Goal: Transaction & Acquisition: Purchase product/service

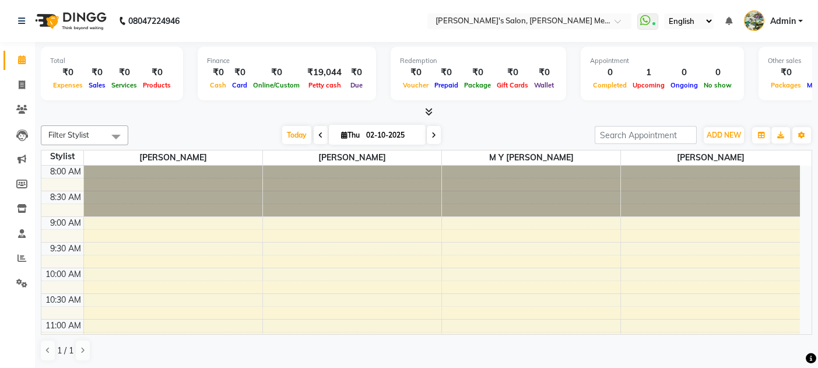
scroll to position [203, 0]
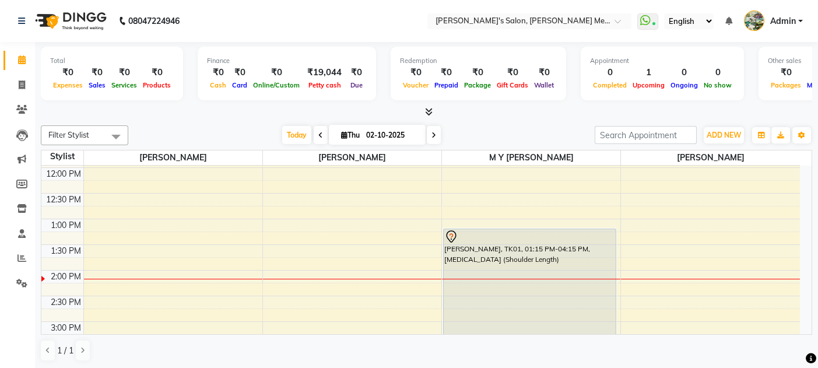
click at [436, 135] on span at bounding box center [434, 135] width 14 height 18
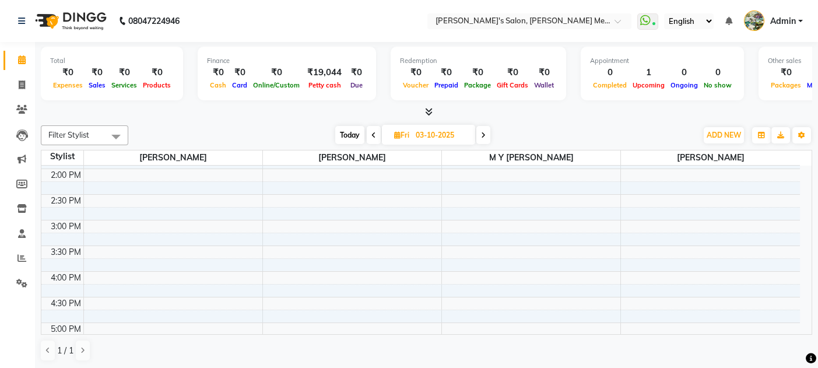
click at [485, 135] on icon at bounding box center [483, 135] width 5 height 7
type input "04-10-2025"
click at [478, 217] on div "8:00 AM 8:30 AM 9:00 AM 9:30 AM 10:00 AM 10:30 AM 11:00 AM 11:30 AM 12:00 PM 12…" at bounding box center [420, 245] width 759 height 769
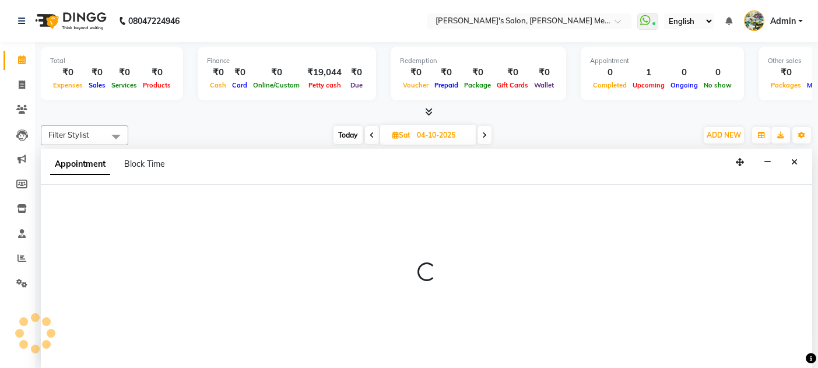
scroll to position [0, 0]
select select "7819"
select select "tentative"
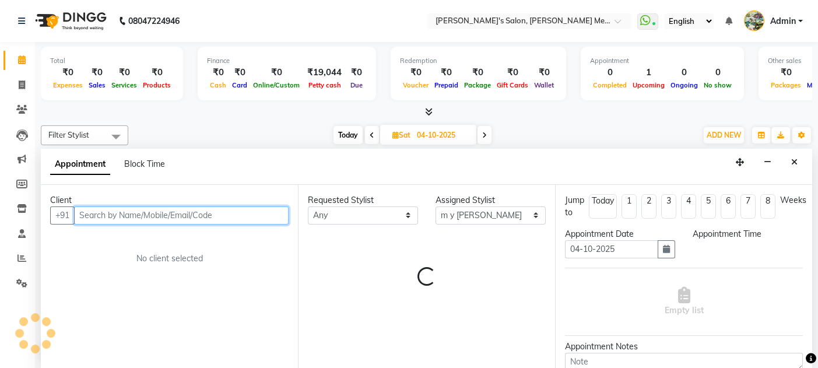
select select "900"
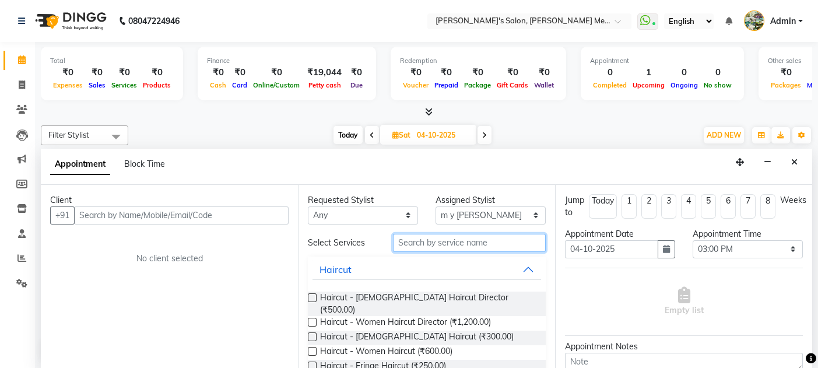
click at [405, 238] on input "text" at bounding box center [469, 243] width 153 height 18
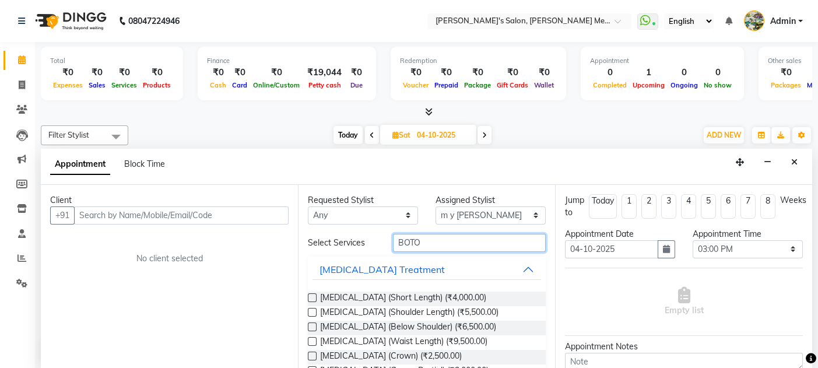
type input "BOTO"
click at [311, 327] on label at bounding box center [312, 326] width 9 height 9
click at [311, 327] on input "checkbox" at bounding box center [312, 328] width 8 height 8
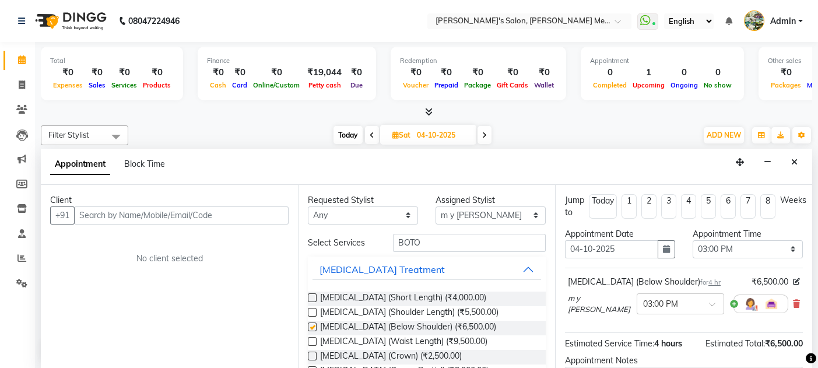
checkbox input "false"
click at [87, 212] on input "text" at bounding box center [181, 215] width 215 height 18
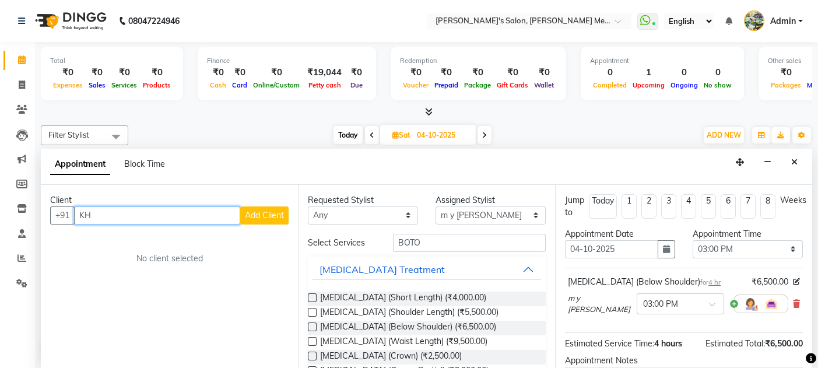
type input "K"
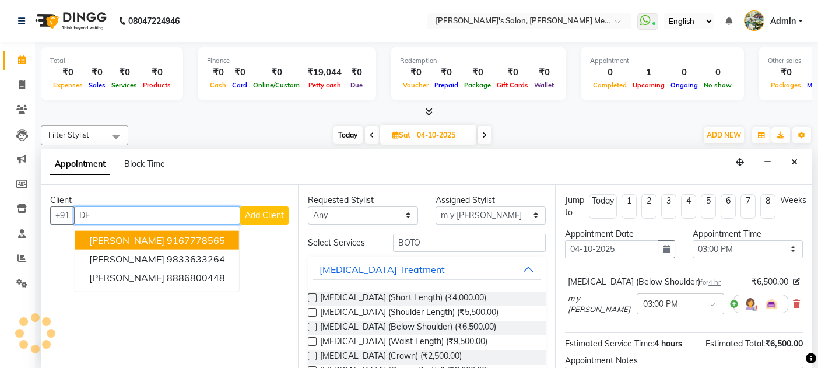
type input "D"
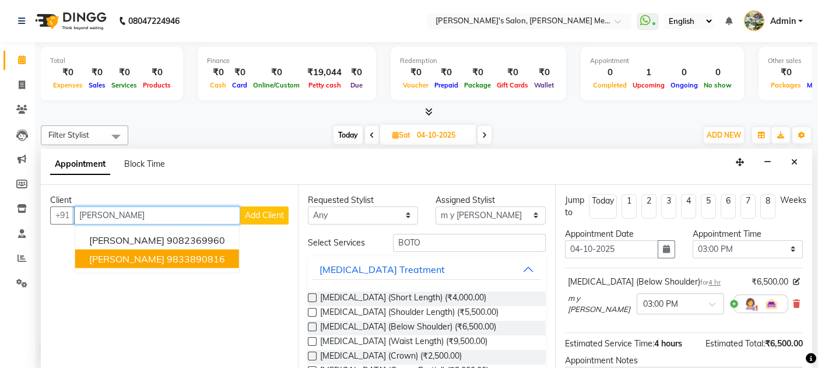
click at [111, 254] on span "[PERSON_NAME]" at bounding box center [126, 258] width 75 height 12
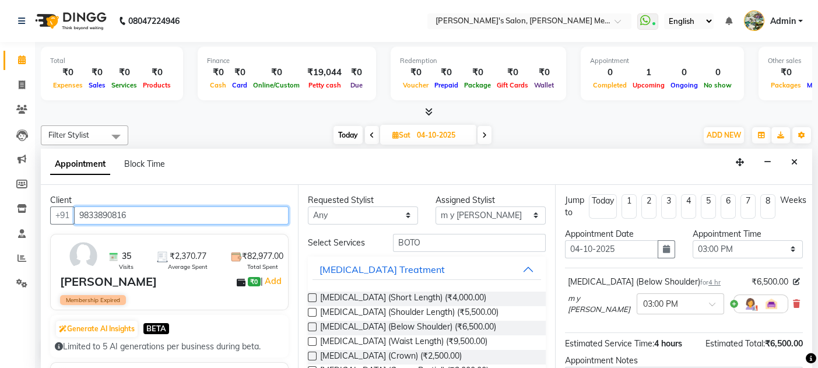
scroll to position [121, 0]
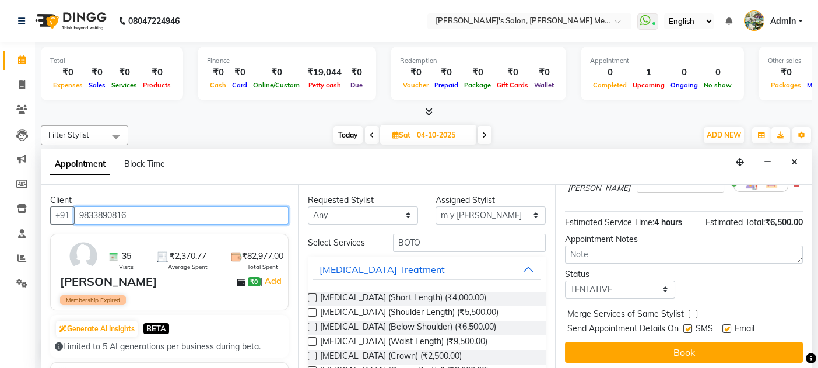
type input "9833890816"
click at [725, 324] on label at bounding box center [726, 328] width 9 height 9
click at [725, 326] on input "checkbox" at bounding box center [726, 330] width 8 height 8
checkbox input "false"
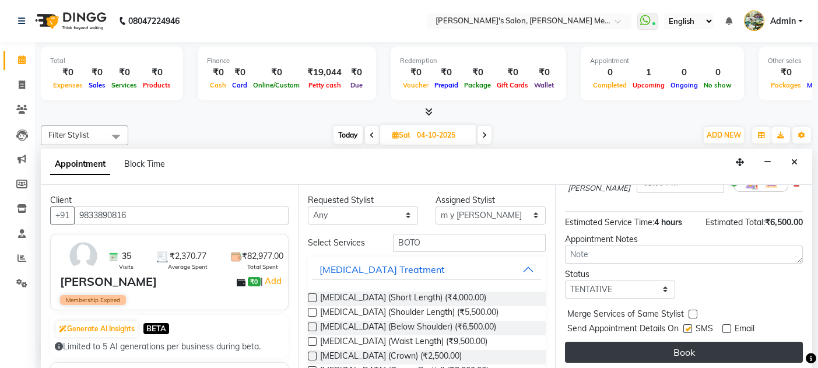
click at [680, 349] on button "Book" at bounding box center [684, 352] width 238 height 21
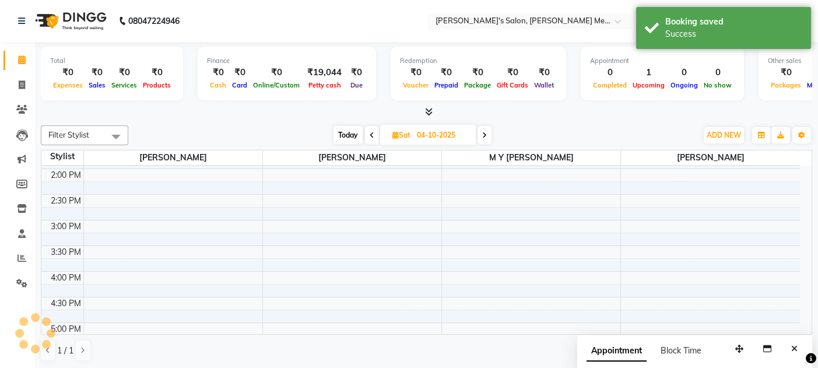
scroll to position [0, 0]
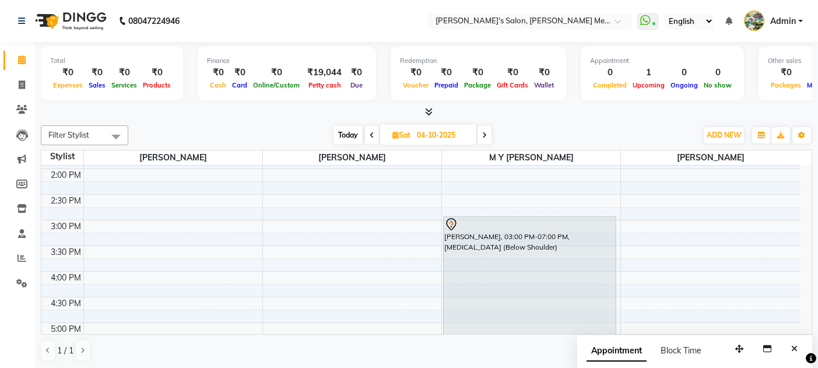
click at [345, 132] on span "Today" at bounding box center [348, 135] width 29 height 18
type input "02-10-2025"
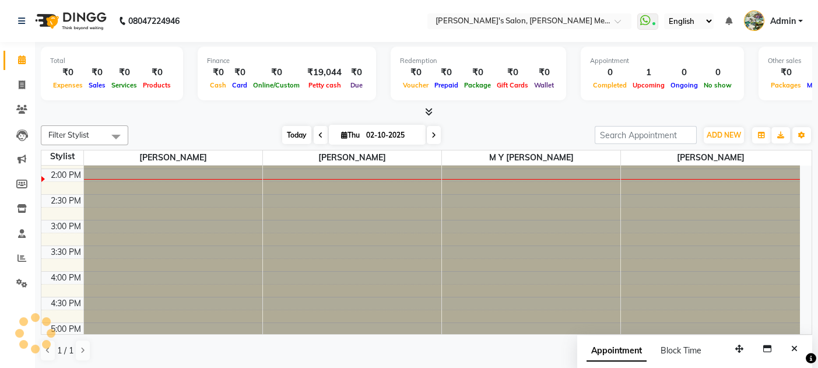
scroll to position [304, 0]
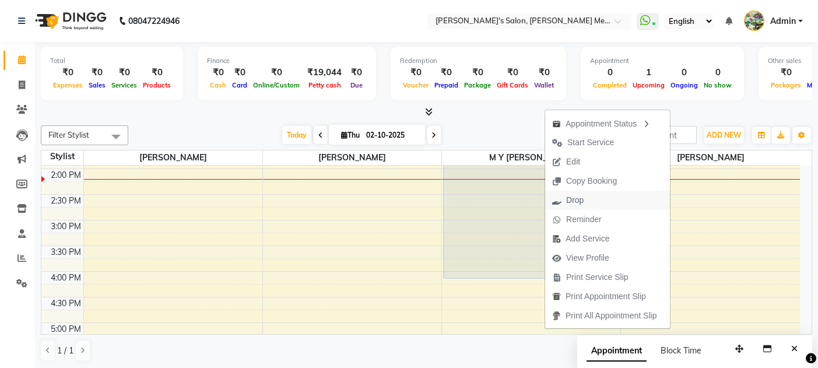
click at [554, 203] on icon "button" at bounding box center [556, 200] width 9 height 8
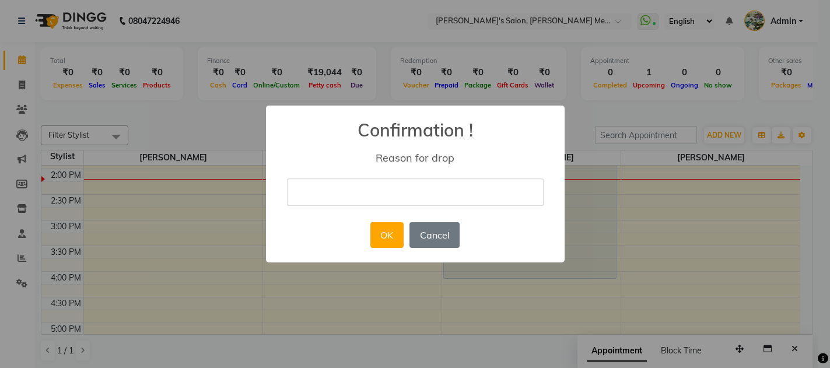
click at [317, 200] on input "text" at bounding box center [415, 191] width 257 height 27
type input "postpound"
click at [384, 237] on button "OK" at bounding box center [386, 235] width 33 height 26
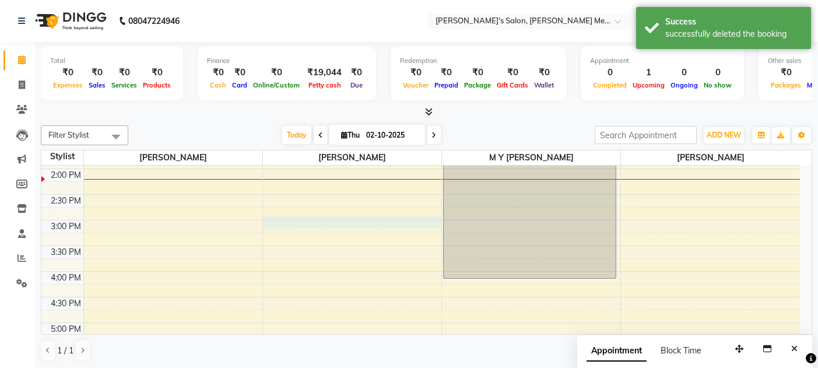
click at [415, 220] on div "8:00 AM 8:30 AM 9:00 AM 9:30 AM 10:00 AM 10:30 AM 11:00 AM 11:30 AM 12:00 PM 12…" at bounding box center [420, 245] width 759 height 769
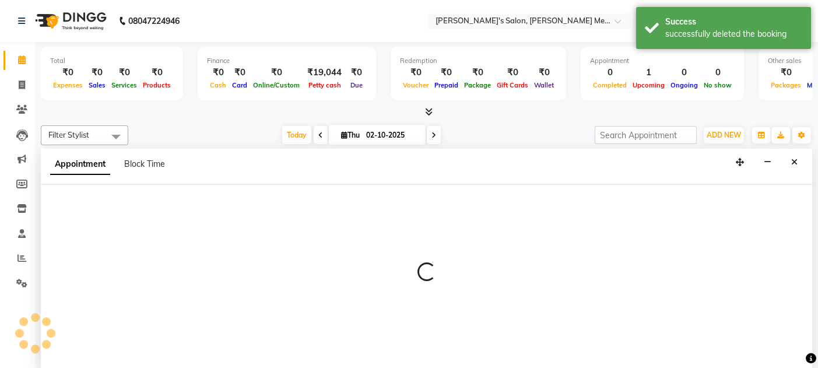
scroll to position [0, 0]
select select "7817"
select select "900"
select select "tentative"
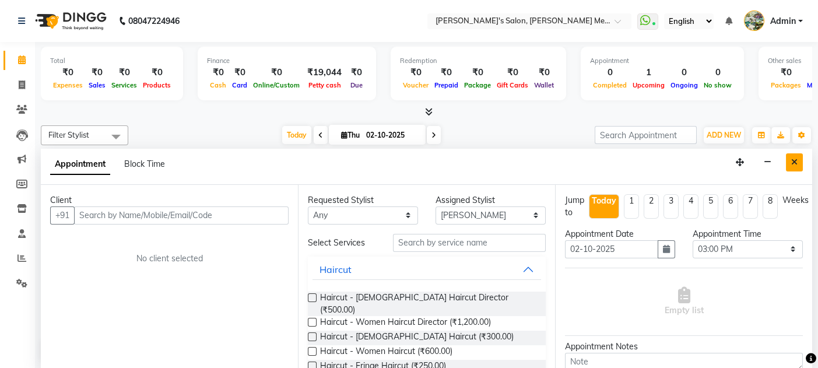
click at [791, 158] on icon "Close" at bounding box center [794, 162] width 6 height 8
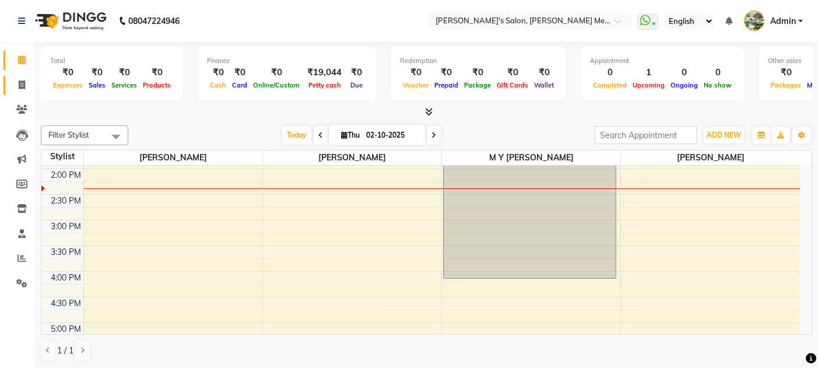
click at [19, 85] on icon at bounding box center [22, 84] width 6 height 9
select select "service"
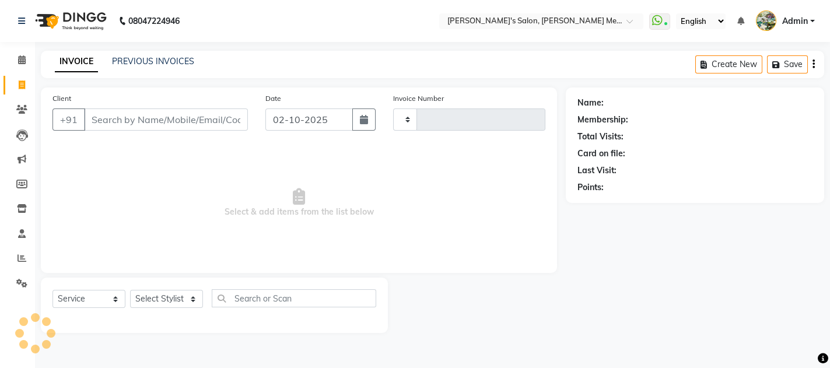
type input "0677"
select select "582"
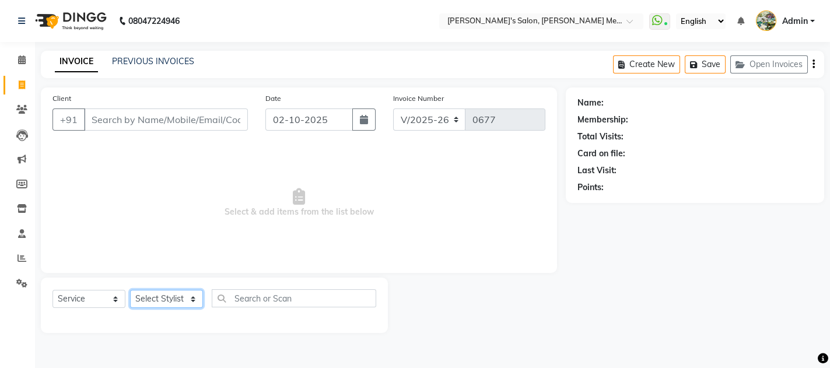
click at [163, 304] on select "Select Stylist [PERSON_NAME] m y [PERSON_NAME] [PERSON_NAME] [PERSON_NAME]" at bounding box center [166, 299] width 73 height 18
select select "7819"
click at [130, 290] on select "Select Stylist [PERSON_NAME] m y [PERSON_NAME] [PERSON_NAME] [PERSON_NAME]" at bounding box center [166, 299] width 73 height 18
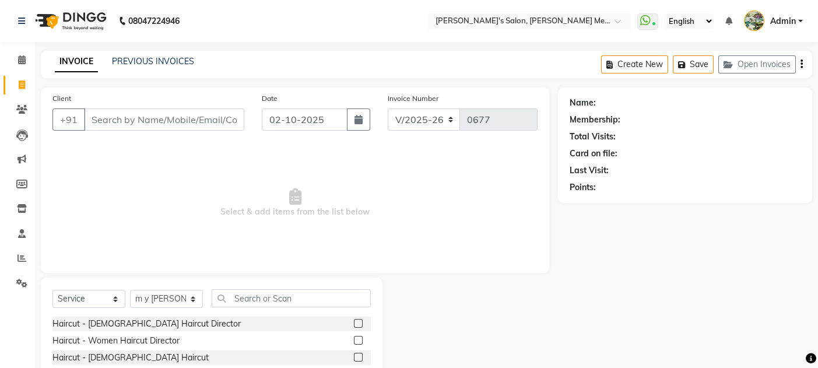
click at [354, 355] on label at bounding box center [358, 357] width 9 height 9
click at [354, 355] on input "checkbox" at bounding box center [358, 358] width 8 height 8
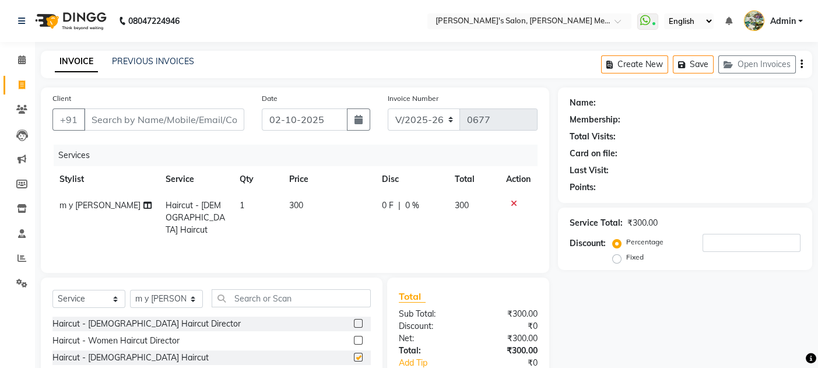
checkbox input "false"
click at [244, 285] on div "Select Service Product Membership Package Voucher Prepaid Gift Card Select Styl…" at bounding box center [212, 364] width 342 height 172
click at [244, 291] on input "text" at bounding box center [291, 298] width 159 height 18
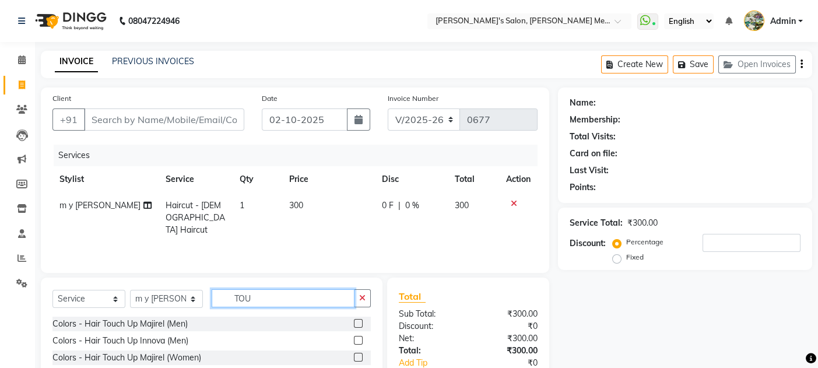
type input "TOU"
click at [358, 342] on label at bounding box center [358, 340] width 9 height 9
click at [358, 342] on input "checkbox" at bounding box center [358, 341] width 8 height 8
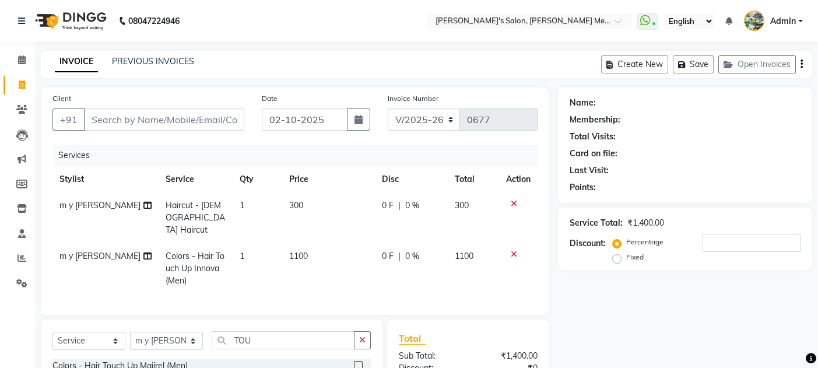
checkbox input "false"
click at [290, 251] on span "1100" at bounding box center [298, 256] width 19 height 10
select select "7819"
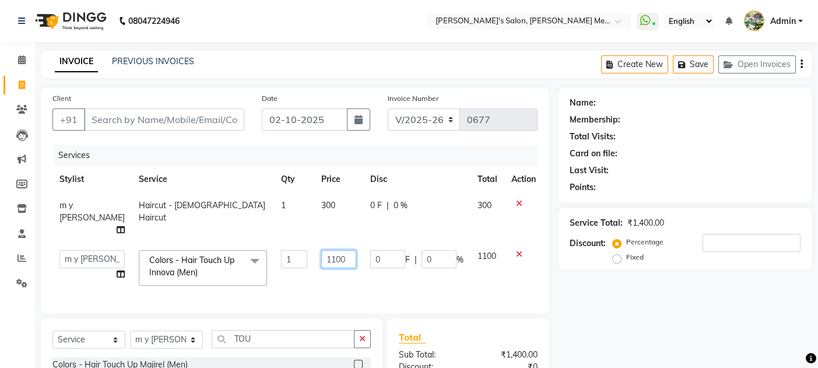
click at [321, 250] on input "1100" at bounding box center [338, 259] width 35 height 18
type input "1200"
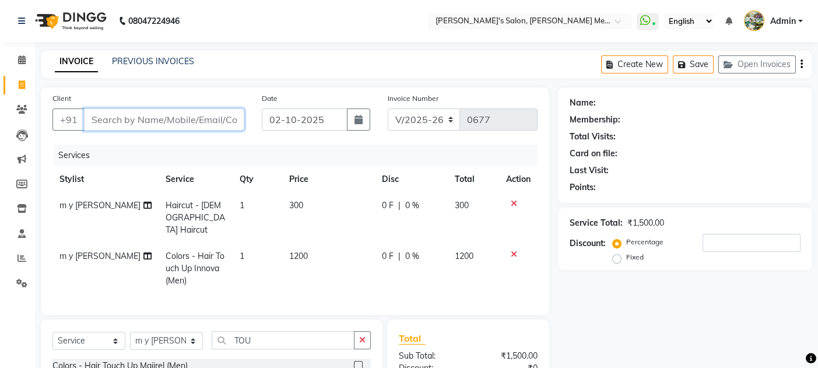
click at [111, 118] on input "Client" at bounding box center [164, 119] width 160 height 22
type input "9"
type input "0"
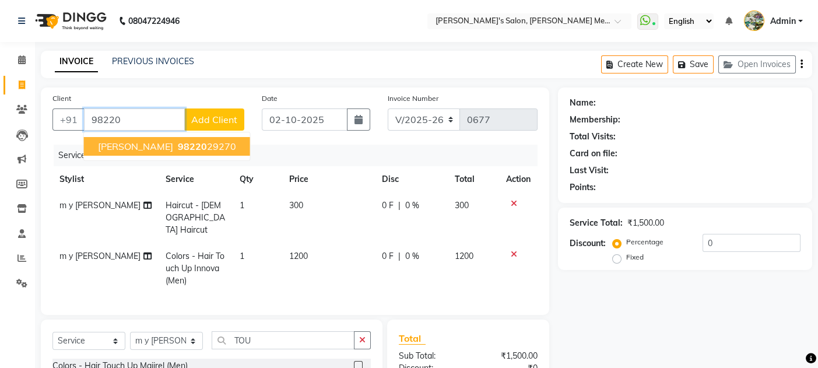
click at [131, 143] on span "[PERSON_NAME]" at bounding box center [135, 147] width 75 height 12
type input "9822029270"
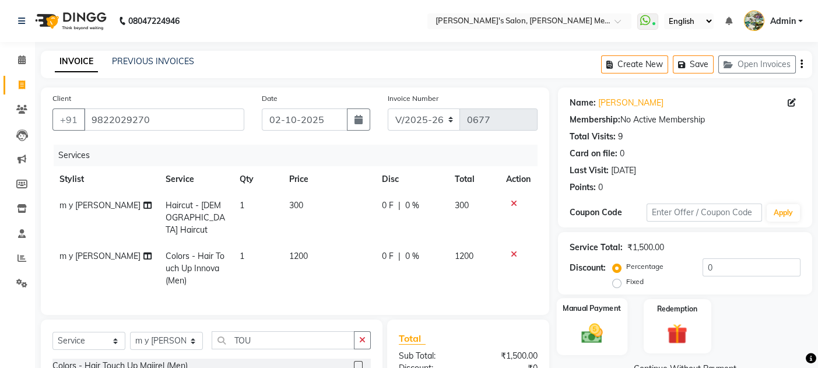
click at [612, 349] on div "Manual Payment" at bounding box center [592, 326] width 71 height 57
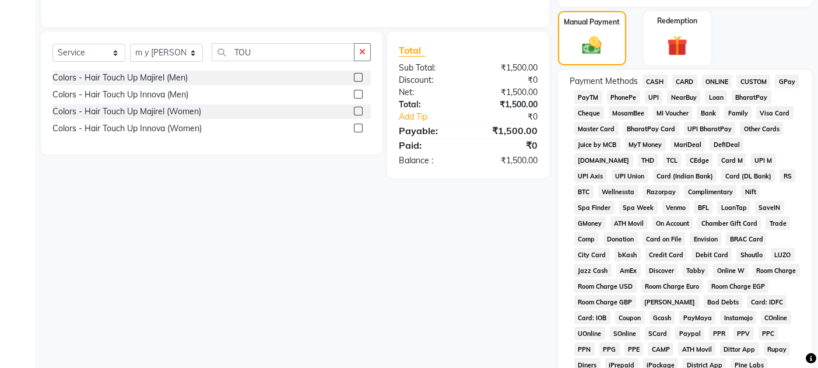
scroll to position [311, 0]
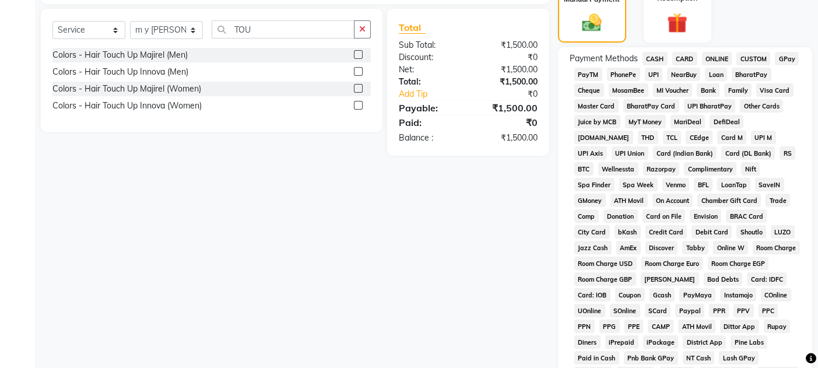
click at [787, 60] on span "GPay" at bounding box center [787, 58] width 24 height 13
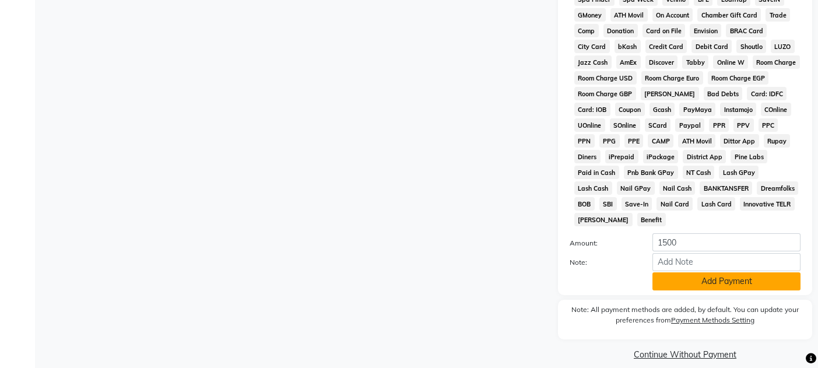
click at [719, 272] on button "Add Payment" at bounding box center [726, 281] width 148 height 18
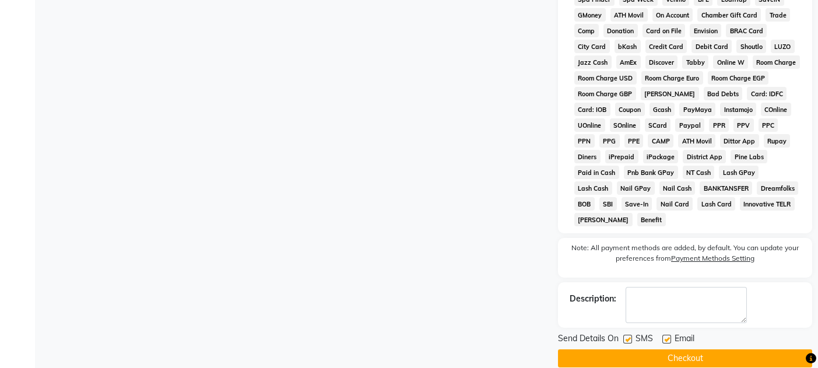
click at [666, 335] on label at bounding box center [666, 339] width 9 height 9
click at [666, 336] on input "checkbox" at bounding box center [666, 340] width 8 height 8
checkbox input "false"
click at [628, 335] on label at bounding box center [627, 339] width 9 height 9
click at [628, 336] on input "checkbox" at bounding box center [627, 340] width 8 height 8
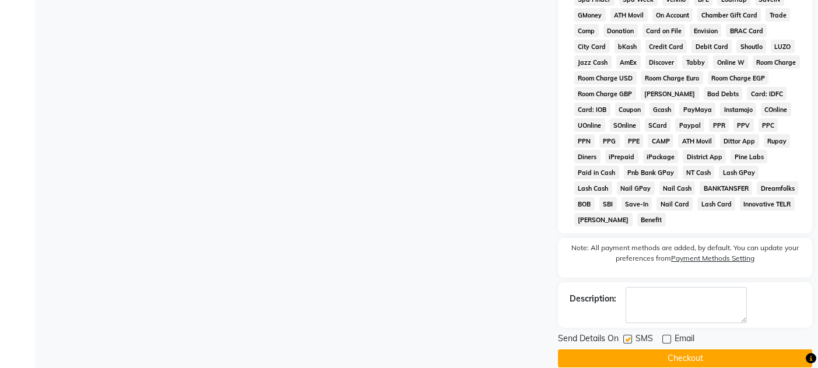
checkbox input "false"
click at [648, 349] on button "Checkout" at bounding box center [685, 358] width 254 height 18
